Goal: Information Seeking & Learning: Learn about a topic

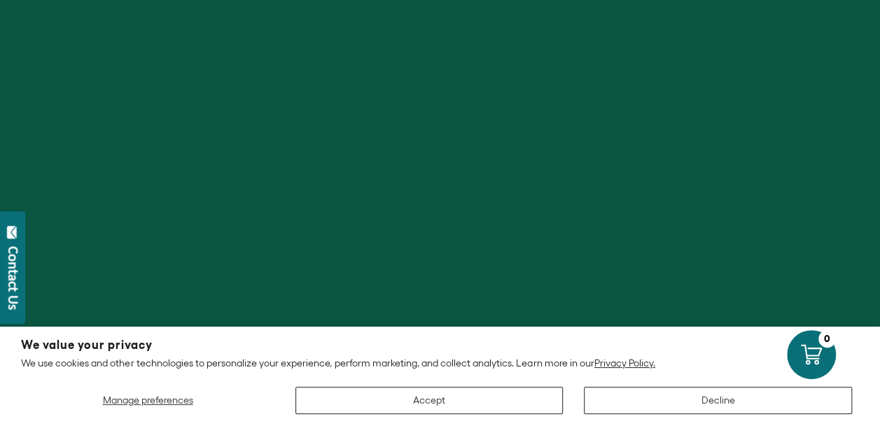
scroll to position [350, 0]
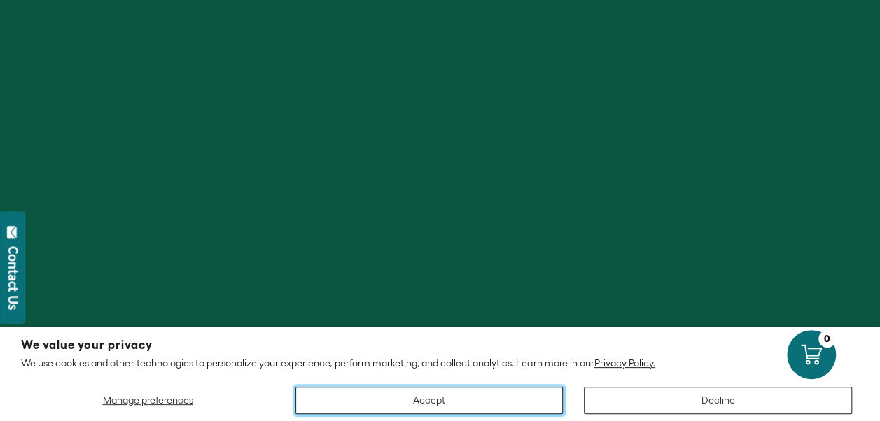
click at [413, 403] on button "Accept" at bounding box center [429, 400] width 268 height 27
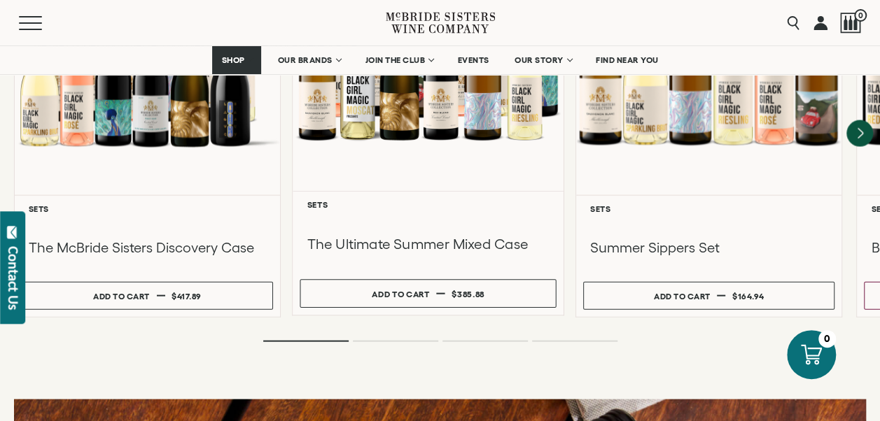
scroll to position [1330, 0]
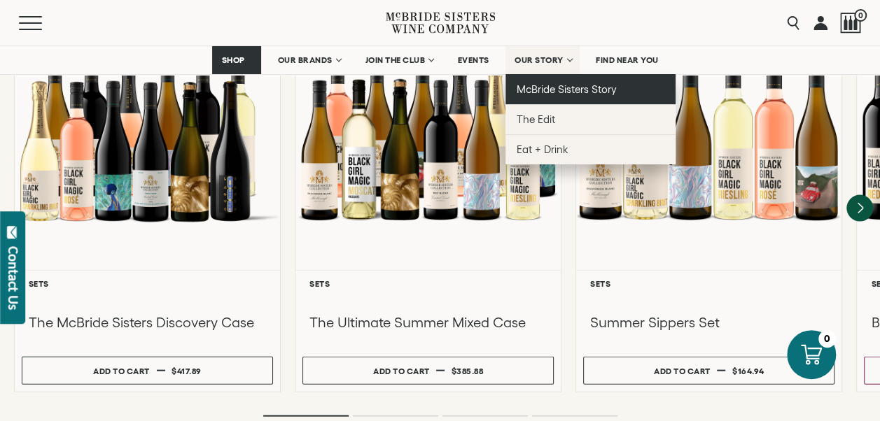
click at [541, 88] on span "McBride Sisters Story" at bounding box center [567, 89] width 100 height 12
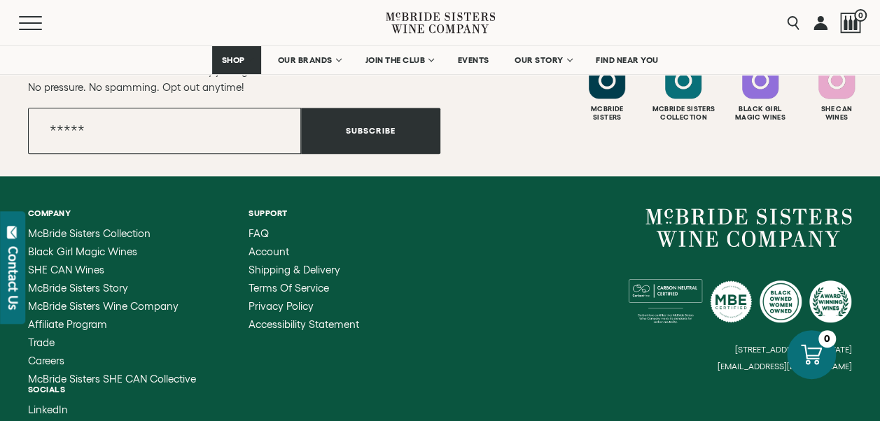
scroll to position [5849, 0]
